Goal: Information Seeking & Learning: Understand process/instructions

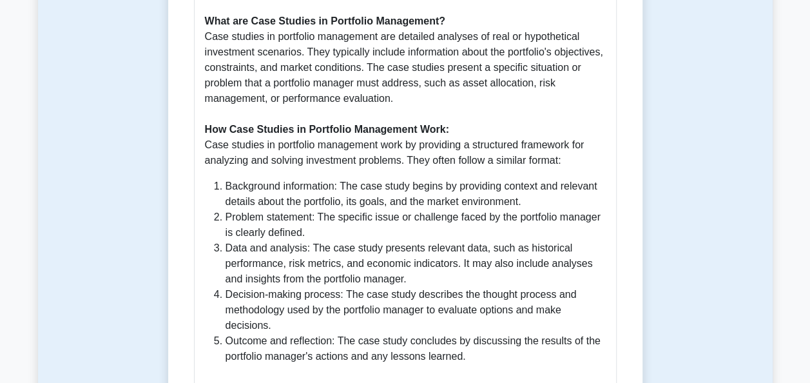
scroll to position [837, 0]
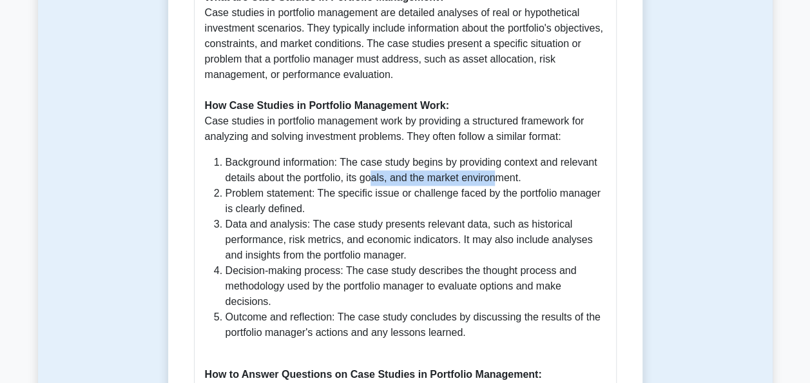
drag, startPoint x: 408, startPoint y: 164, endPoint x: 495, endPoint y: 167, distance: 87.0
click at [495, 167] on li "Background information: The case study begins by providing context and relevant…" at bounding box center [415, 170] width 380 height 31
drag, startPoint x: 495, startPoint y: 167, endPoint x: 457, endPoint y: 206, distance: 53.7
click at [457, 216] on li "Data and analysis: The case study presents relevant data, such as historical pe…" at bounding box center [415, 239] width 380 height 46
drag, startPoint x: 349, startPoint y: 180, endPoint x: 424, endPoint y: 183, distance: 74.8
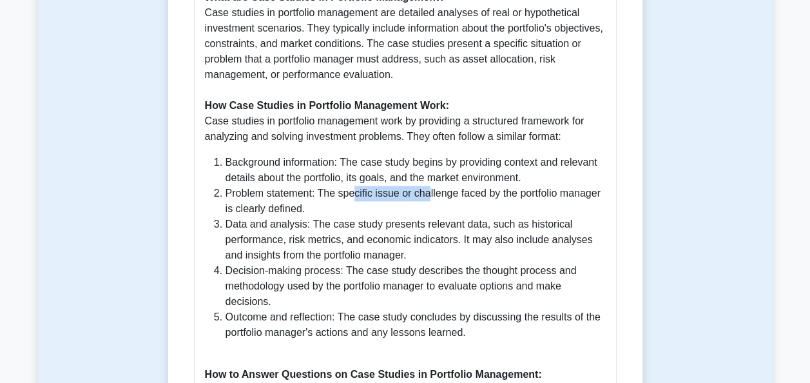
click at [424, 185] on li "Problem statement: The specific issue or challenge faced by the portfolio manag…" at bounding box center [415, 200] width 380 height 31
drag, startPoint x: 424, startPoint y: 183, endPoint x: 424, endPoint y: 227, distance: 43.8
click at [424, 227] on li "Data and analysis: The case study presents relevant data, such as historical pe…" at bounding box center [415, 239] width 380 height 46
drag, startPoint x: 346, startPoint y: 211, endPoint x: 366, endPoint y: 211, distance: 19.3
click at [366, 216] on li "Data and analysis: The case study presents relevant data, such as historical pe…" at bounding box center [415, 239] width 380 height 46
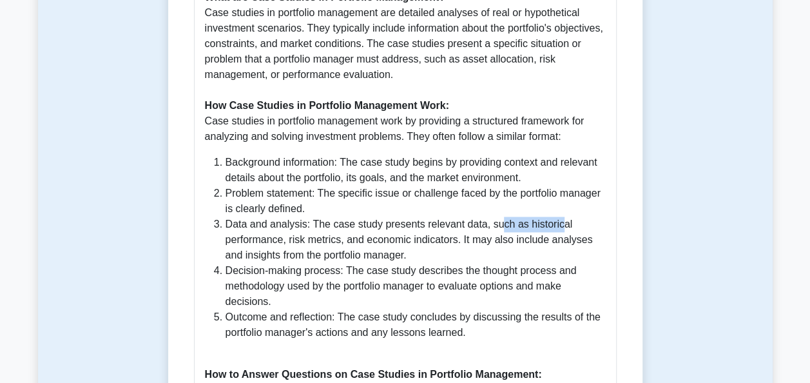
drag, startPoint x: 366, startPoint y: 211, endPoint x: 552, endPoint y: 209, distance: 186.1
click at [552, 216] on li "Data and analysis: The case study presents relevant data, such as historical pe…" at bounding box center [415, 239] width 380 height 46
click at [281, 229] on li "Data and analysis: The case study presents relevant data, such as historical pe…" at bounding box center [415, 239] width 380 height 46
drag, startPoint x: 281, startPoint y: 257, endPoint x: 331, endPoint y: 255, distance: 50.3
click at [331, 263] on li "Decision-making process: The case study describes the thought process and metho…" at bounding box center [415, 286] width 380 height 46
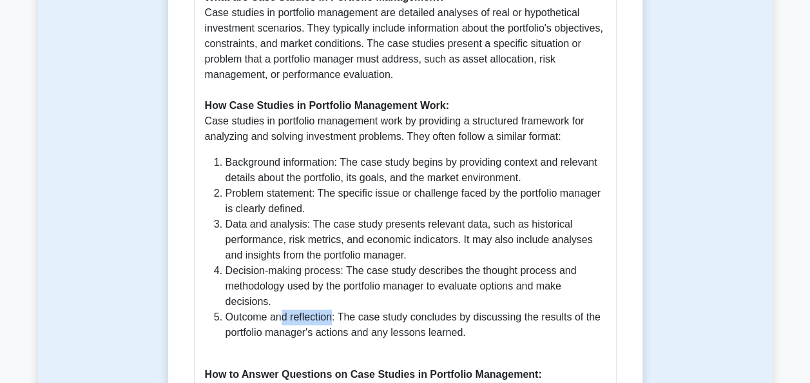
drag, startPoint x: 331, startPoint y: 255, endPoint x: 332, endPoint y: 304, distance: 49.0
click at [332, 309] on li "Outcome and reflection: The case study concludes by discussing the results of t…" at bounding box center [415, 324] width 380 height 31
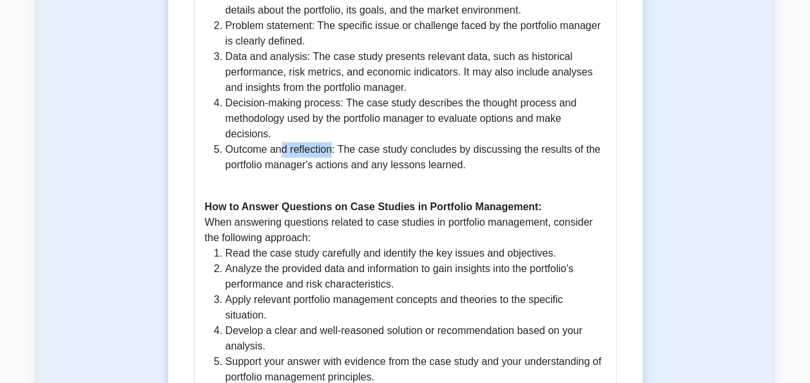
scroll to position [1030, 0]
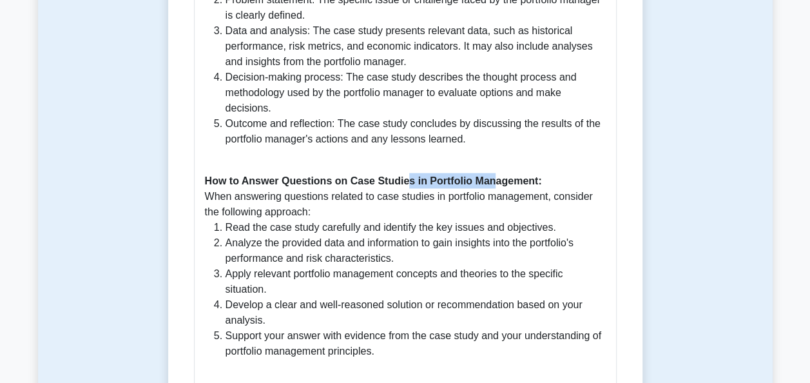
drag, startPoint x: 403, startPoint y: 169, endPoint x: 491, endPoint y: 168, distance: 87.6
click at [491, 175] on b "How to Answer Questions on Case Studies in Portfolio Management:" at bounding box center [373, 180] width 337 height 11
drag, startPoint x: 491, startPoint y: 168, endPoint x: 443, endPoint y: 236, distance: 82.7
click at [444, 236] on li "Analyze the provided data and information to gain insights into the portfolio's…" at bounding box center [415, 249] width 380 height 31
drag, startPoint x: 322, startPoint y: 215, endPoint x: 370, endPoint y: 215, distance: 47.7
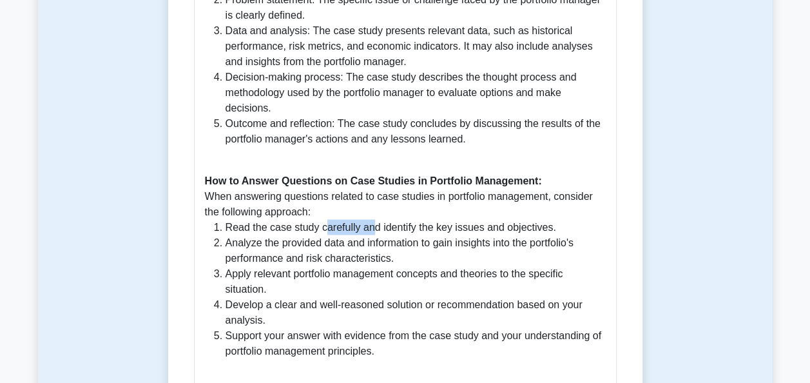
click at [370, 219] on li "Read the case study carefully and identify the key issues and objectives." at bounding box center [415, 226] width 380 height 15
drag, startPoint x: 370, startPoint y: 215, endPoint x: 418, endPoint y: 249, distance: 58.8
click at [418, 249] on li "Analyze the provided data and information to gain insights into the portfolio's…" at bounding box center [415, 249] width 380 height 31
drag, startPoint x: 495, startPoint y: 209, endPoint x: 549, endPoint y: 209, distance: 54.1
click at [549, 219] on li "Read the case study carefully and identify the key issues and objectives." at bounding box center [415, 226] width 380 height 15
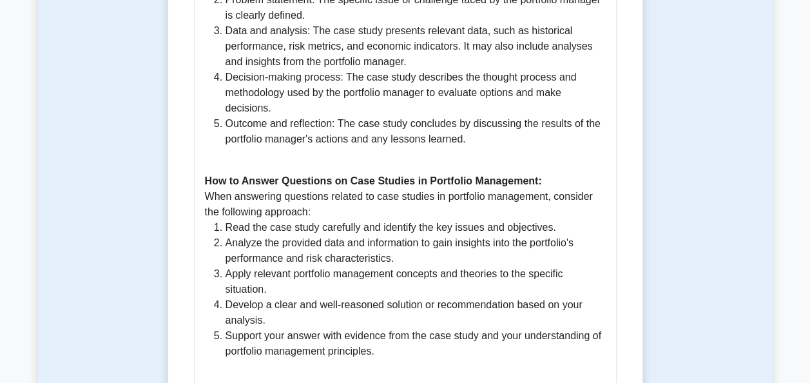
drag, startPoint x: 549, startPoint y: 209, endPoint x: 544, endPoint y: 236, distance: 27.5
click at [544, 236] on li "Analyze the provided data and information to gain insights into the portfolio's…" at bounding box center [415, 249] width 380 height 31
drag, startPoint x: 301, startPoint y: 228, endPoint x: 456, endPoint y: 228, distance: 155.2
click at [456, 234] on li "Analyze the provided data and information to gain insights into the portfolio's…" at bounding box center [415, 249] width 380 height 31
drag, startPoint x: 456, startPoint y: 228, endPoint x: 479, endPoint y: 267, distance: 45.6
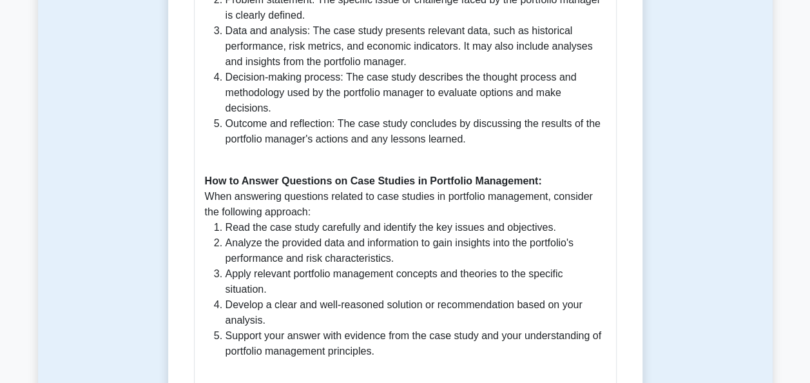
click at [479, 267] on li "Apply relevant portfolio management concepts and theories to the specific situa…" at bounding box center [415, 280] width 380 height 31
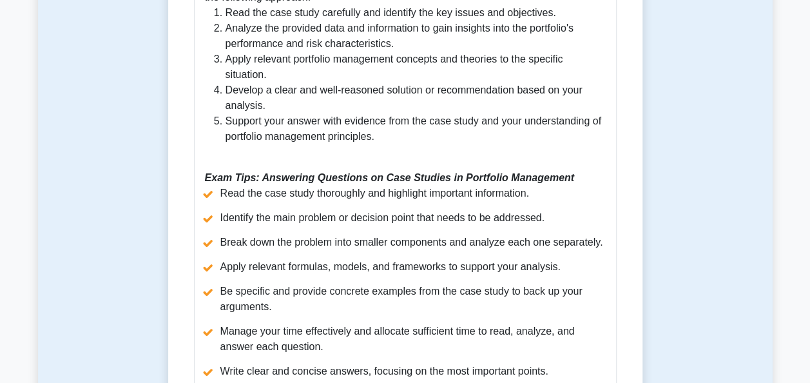
scroll to position [1288, 0]
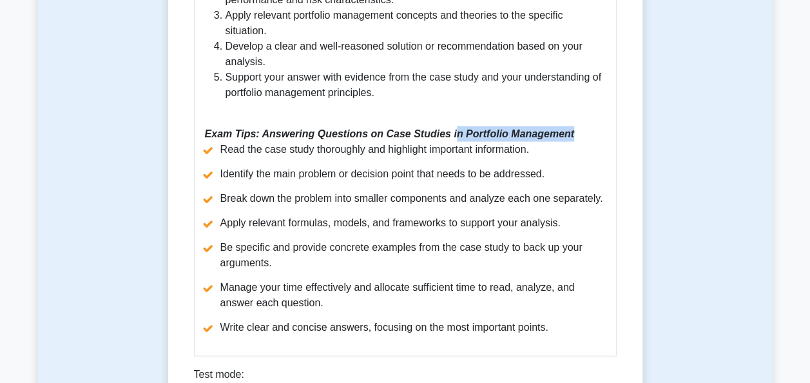
drag, startPoint x: 547, startPoint y: 121, endPoint x: 563, endPoint y: 121, distance: 15.5
drag, startPoint x: 563, startPoint y: 121, endPoint x: 510, endPoint y: 193, distance: 89.4
click at [512, 193] on ul "Read the case study thoroughly and highlight important information. Identify th…" at bounding box center [405, 238] width 401 height 193
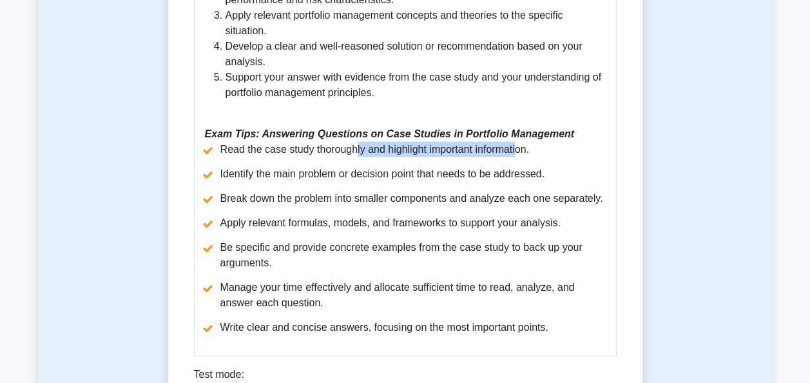
drag, startPoint x: 354, startPoint y: 135, endPoint x: 520, endPoint y: 136, distance: 166.2
click at [520, 142] on li "Read the case study thoroughly and highlight important information." at bounding box center [405, 149] width 401 height 15
drag, startPoint x: 520, startPoint y: 136, endPoint x: 443, endPoint y: 202, distance: 101.4
click at [443, 215] on li "Apply relevant formulas, models, and frameworks to support your analysis." at bounding box center [405, 222] width 401 height 15
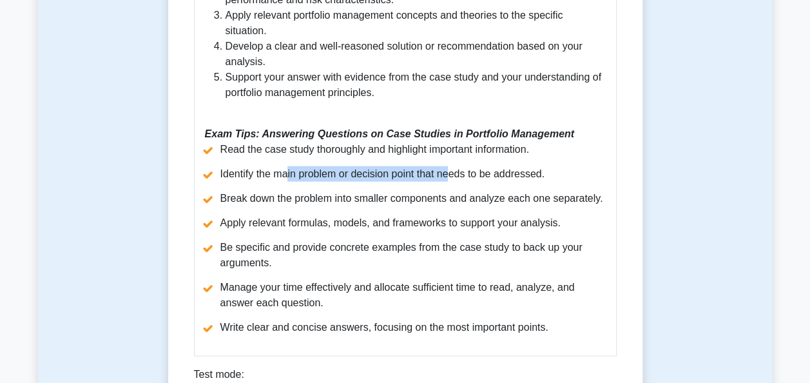
drag, startPoint x: 286, startPoint y: 161, endPoint x: 454, endPoint y: 161, distance: 168.1
click at [454, 166] on li "Identify the main problem or decision point that needs to be addressed." at bounding box center [405, 173] width 401 height 15
drag, startPoint x: 454, startPoint y: 161, endPoint x: 431, endPoint y: 204, distance: 48.4
click at [431, 215] on li "Apply relevant formulas, models, and frameworks to support your analysis." at bounding box center [405, 222] width 401 height 15
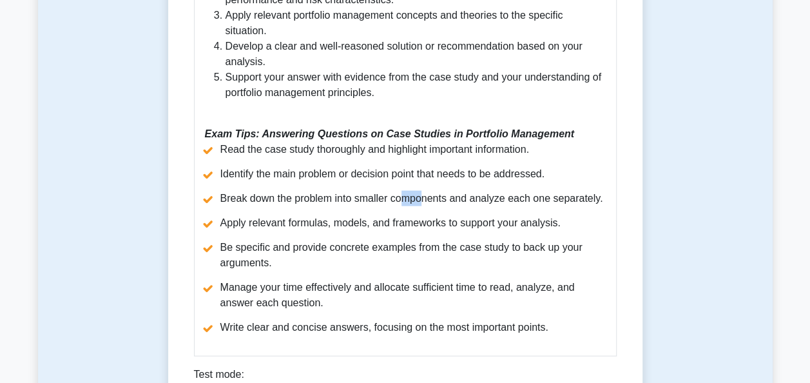
drag, startPoint x: 401, startPoint y: 187, endPoint x: 420, endPoint y: 189, distance: 19.5
click at [420, 191] on li "Break down the problem into smaller components and analyze each one separately." at bounding box center [405, 198] width 401 height 15
drag, startPoint x: 420, startPoint y: 189, endPoint x: 432, endPoint y: 224, distance: 36.7
click at [432, 224] on ul "Read the case study thoroughly and highlight important information. Identify th…" at bounding box center [405, 238] width 401 height 193
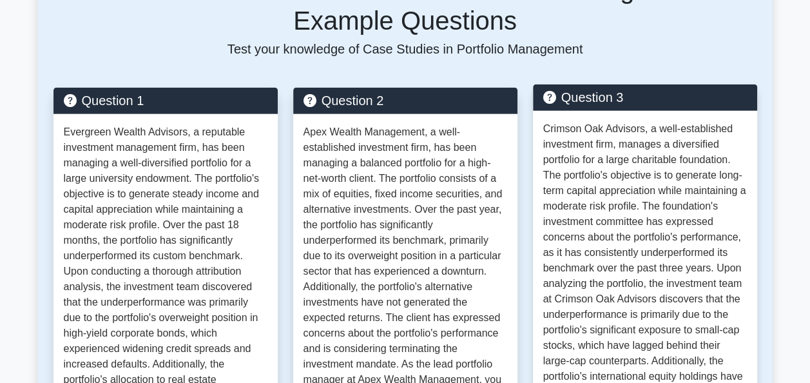
scroll to position [1803, 0]
